Goal: Information Seeking & Learning: Find contact information

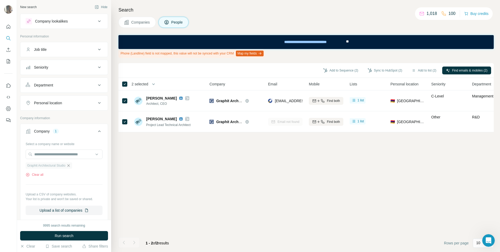
click at [68, 165] on icon "button" at bounding box center [68, 165] width 4 height 4
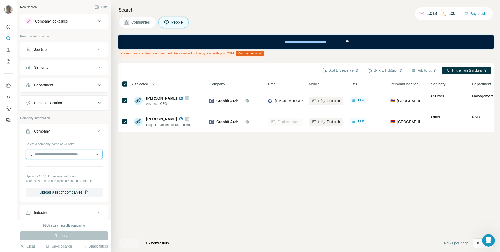
click at [47, 155] on input "text" at bounding box center [64, 153] width 77 height 9
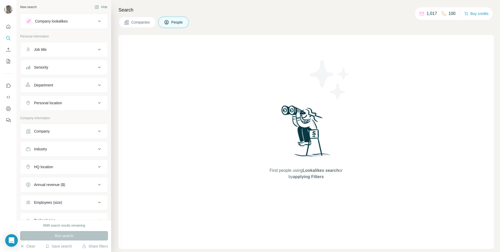
click at [139, 20] on span "Companies" at bounding box center [140, 22] width 19 height 5
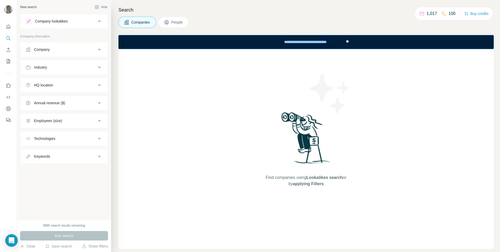
click at [93, 50] on div "Company" at bounding box center [61, 49] width 71 height 5
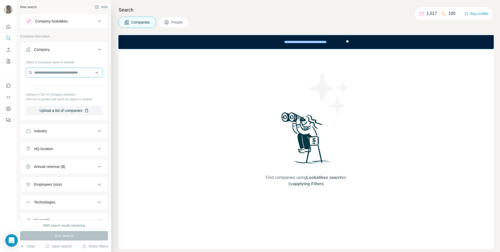
click at [76, 74] on input "text" at bounding box center [64, 72] width 77 height 9
paste input "**********"
type input "**********"
click at [51, 87] on p "Wilson Architecture OMMW" at bounding box center [67, 87] width 55 height 10
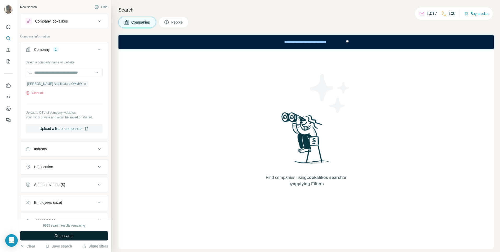
click at [69, 236] on span "Run search" at bounding box center [64, 235] width 19 height 5
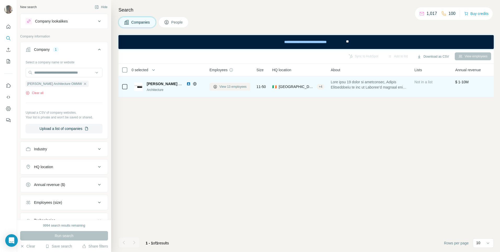
click at [225, 88] on span "View 13 employees" at bounding box center [233, 86] width 27 height 5
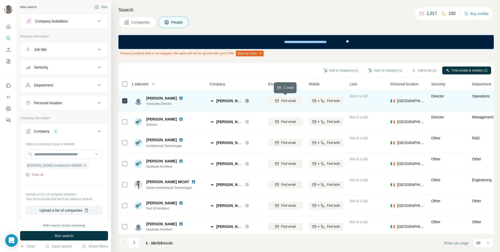
click at [287, 102] on span "Find email" at bounding box center [288, 100] width 14 height 5
click at [382, 70] on button "Sync to HubSpot (1)" at bounding box center [385, 70] width 42 height 8
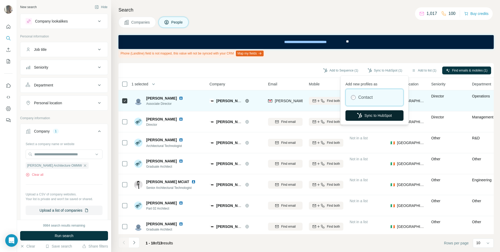
click at [381, 114] on button "Sync to HubSpot" at bounding box center [375, 115] width 58 height 10
